Goal: Information Seeking & Learning: Compare options

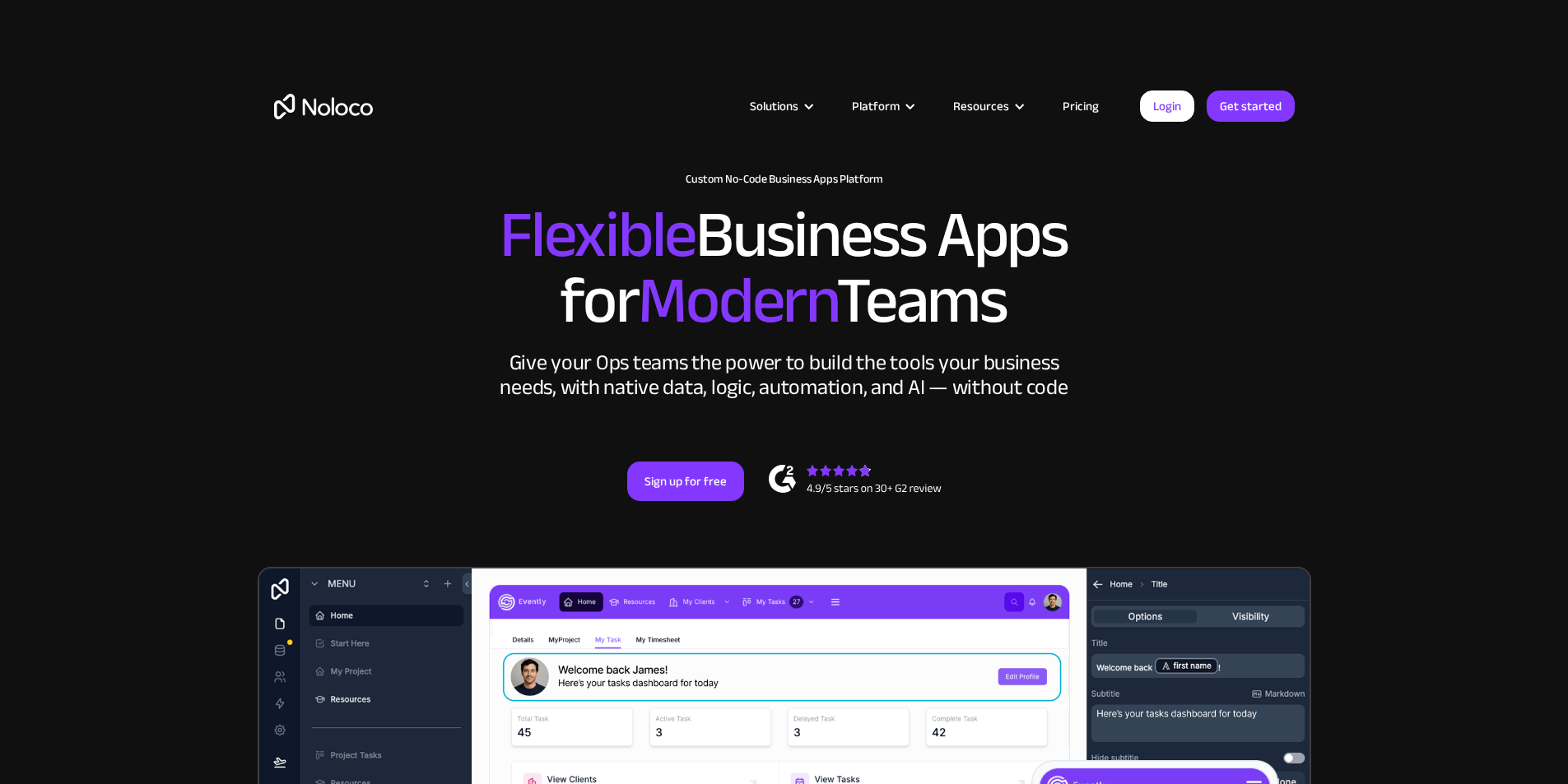
click at [1365, 320] on section "New: Connect Noloco to Stripe Custom No-Code Business Apps Platform Flexible Bu…" at bounding box center [784, 658] width 1568 height 1317
click at [1412, 369] on section "New: Connect Noloco to Stripe Custom No-Code Business Apps Platform Flexible Bu…" at bounding box center [784, 658] width 1568 height 1317
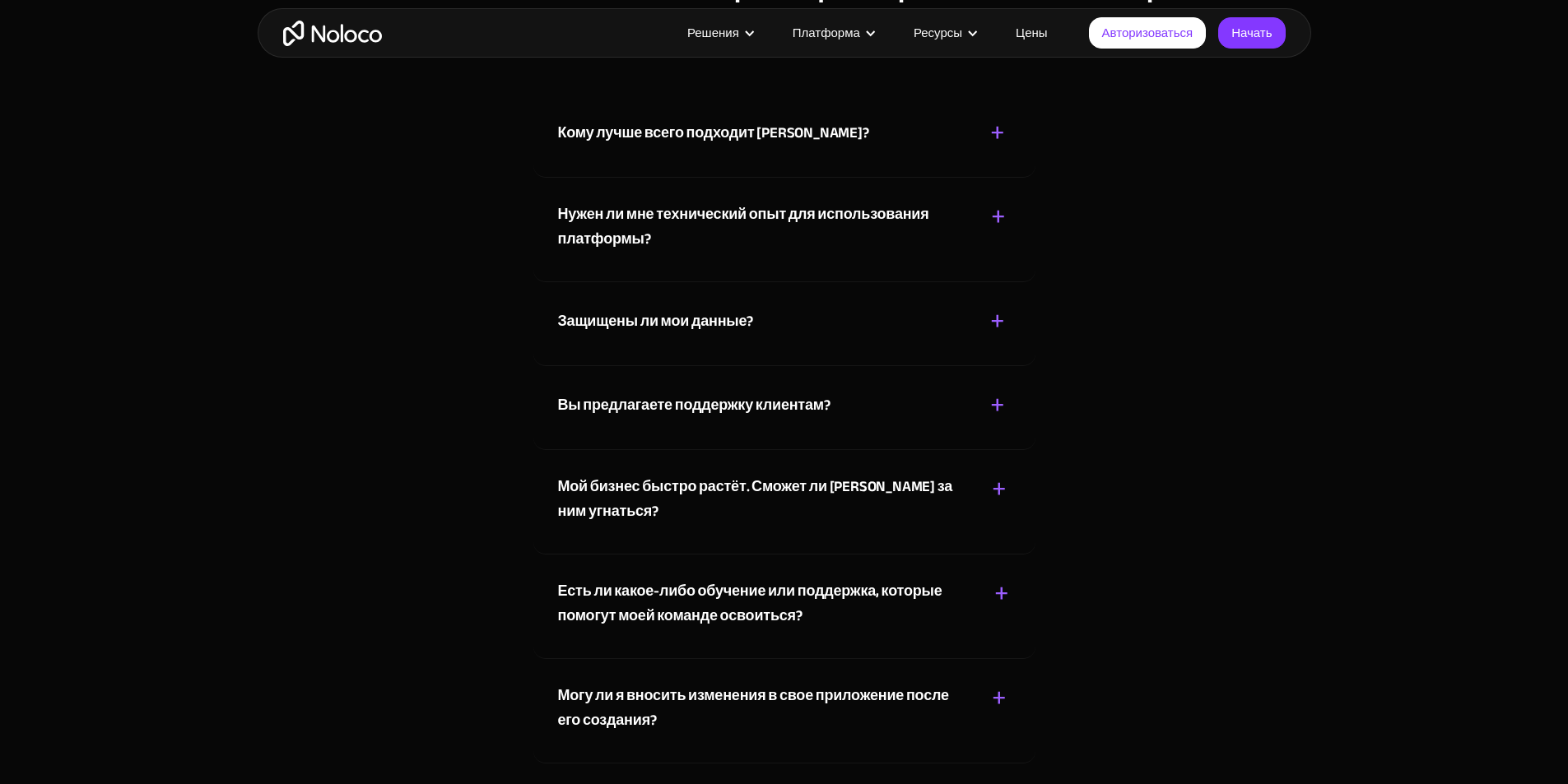
scroll to position [9878, 0]
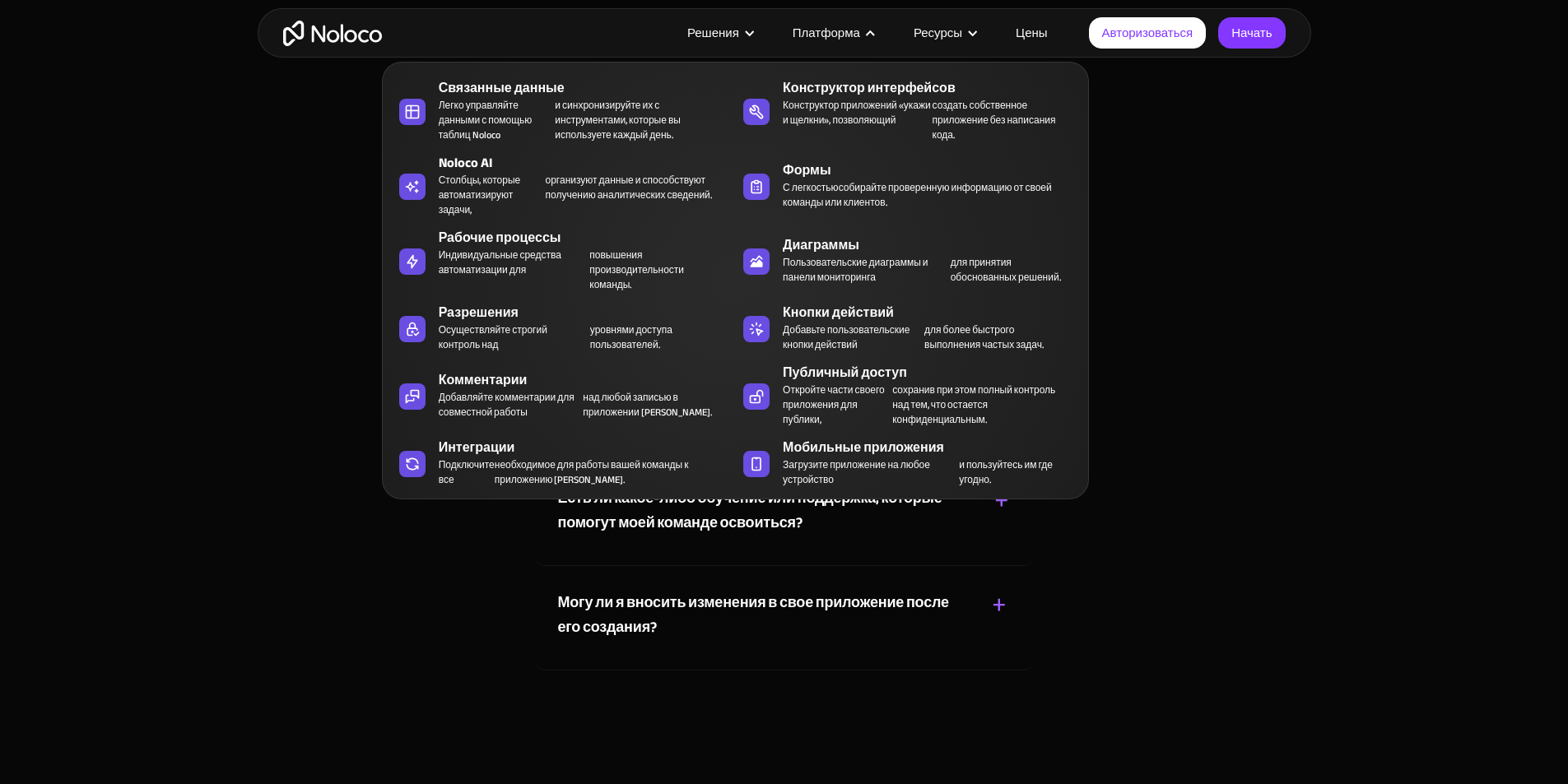
click at [841, 43] on nav "Связанные данные Легко управляйте данными с помощью таблиц [PERSON_NAME] и синх…" at bounding box center [735, 269] width 707 height 461
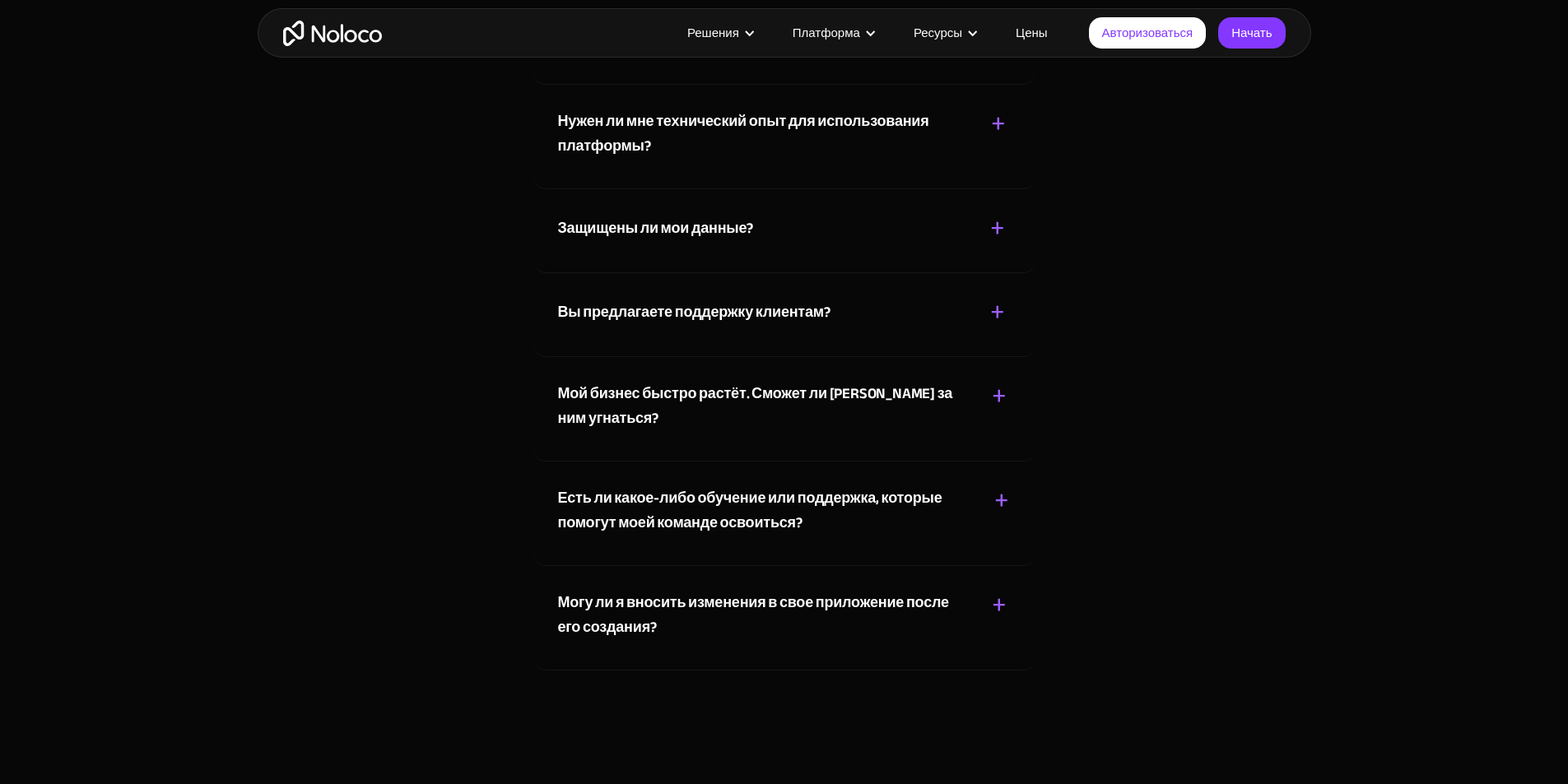
click at [1421, 252] on section "Ответы на ваши самые распространенные вопросы! Кому лучше всего подходит [PERSO…" at bounding box center [784, 271] width 1568 height 982
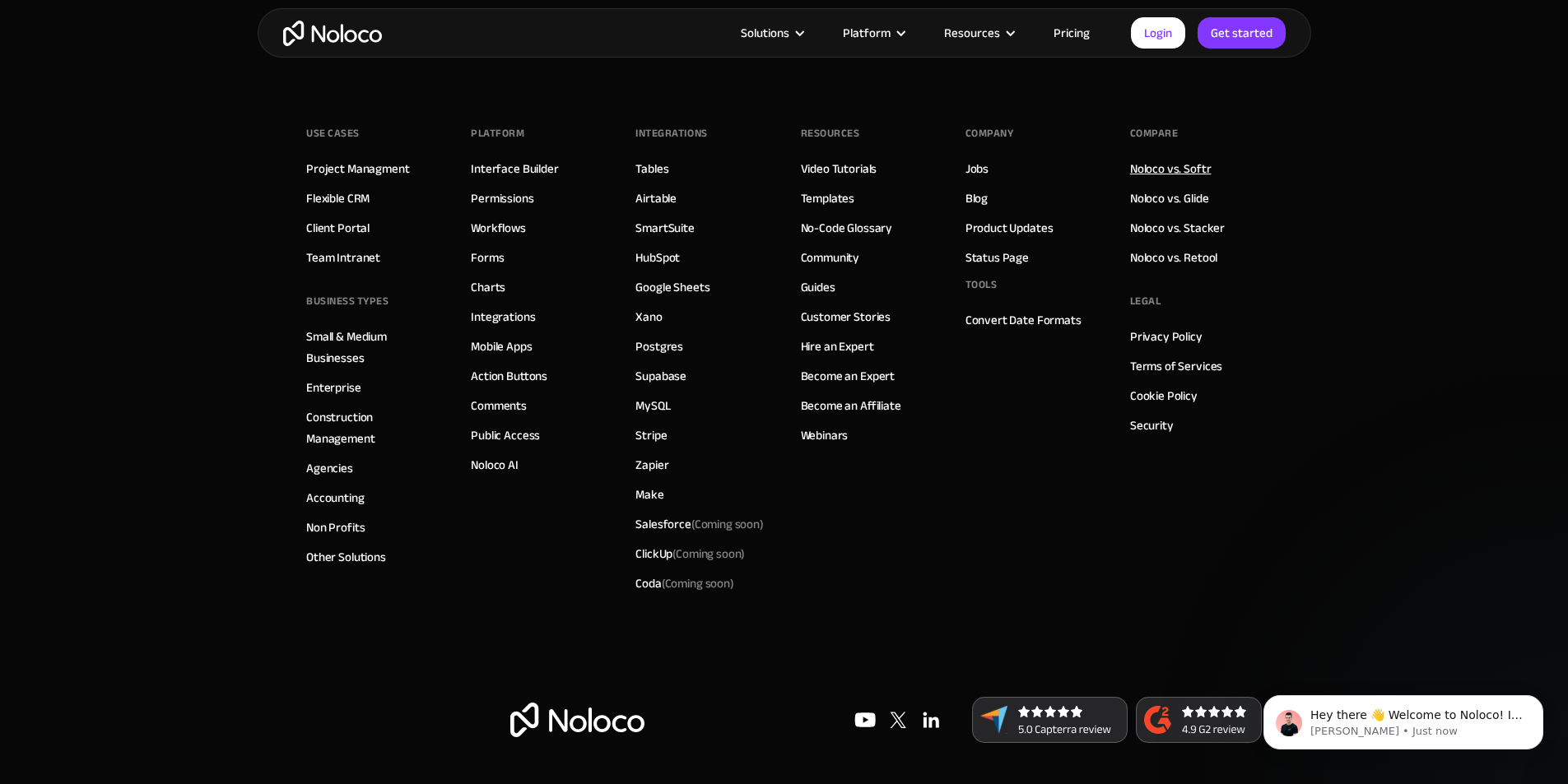
scroll to position [9791, 0]
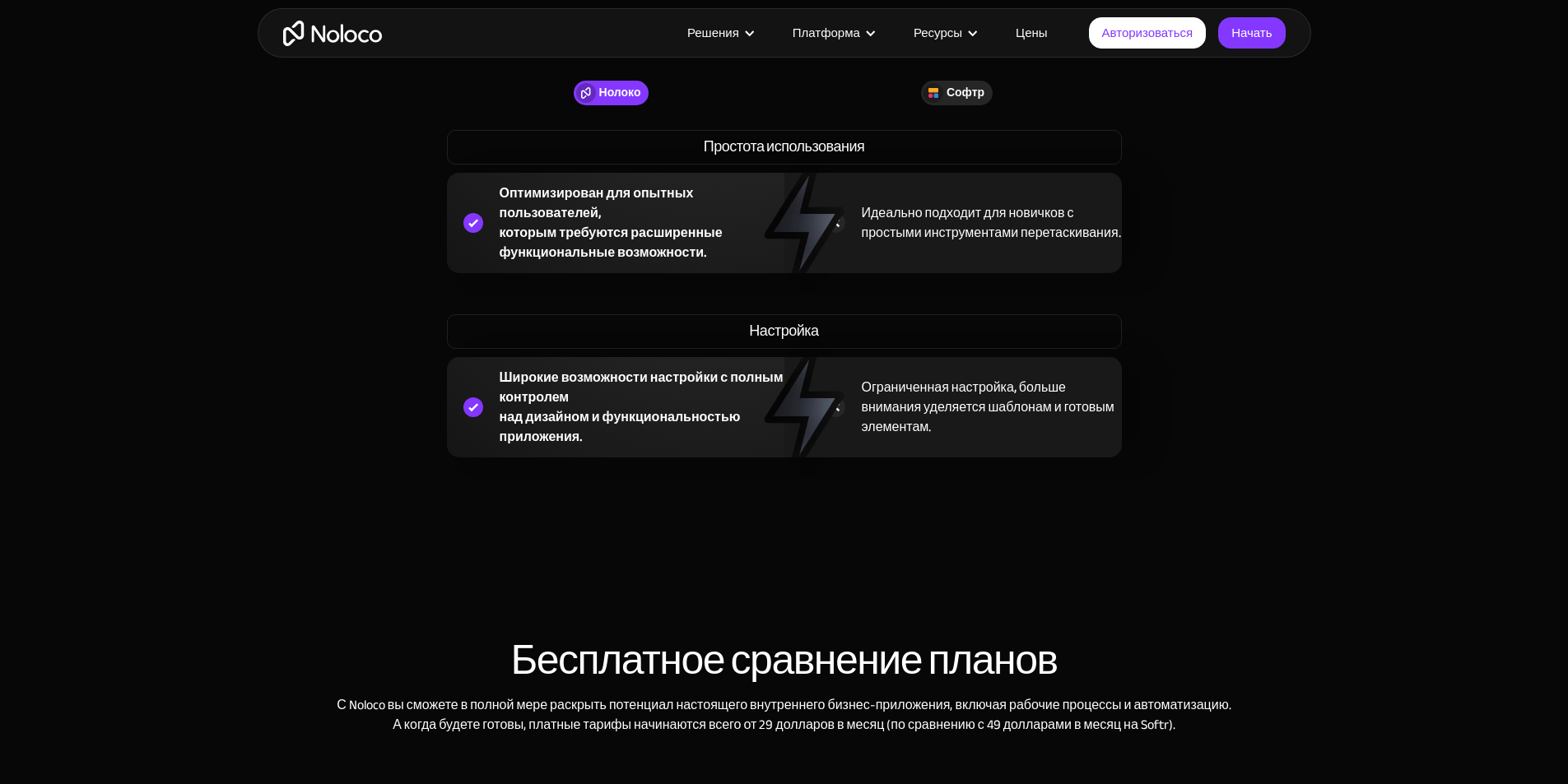
scroll to position [2058, 0]
